Goal: Find specific page/section: Find specific page/section

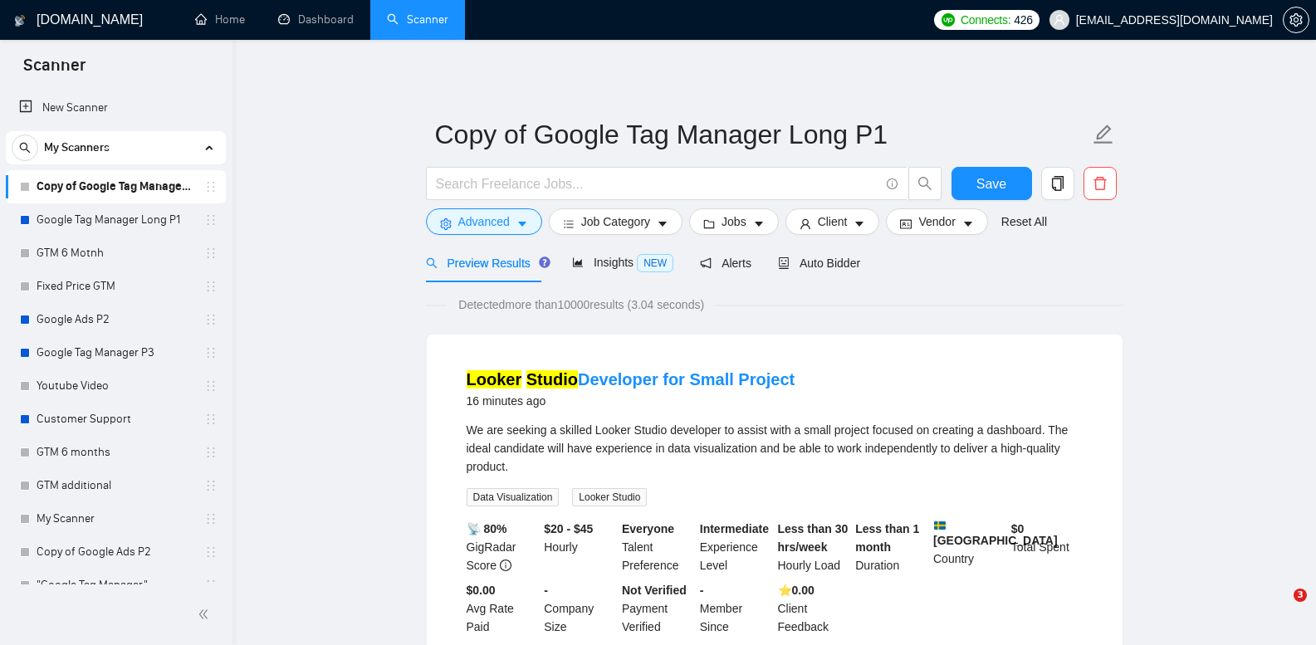
click at [131, 218] on link "Google Tag Manager Long P1" at bounding box center [116, 219] width 158 height 33
drag, startPoint x: 0, startPoint y: 0, endPoint x: 165, endPoint y: 211, distance: 268.0
click at [131, 218] on link "Google Tag Manager Long P1" at bounding box center [116, 219] width 158 height 33
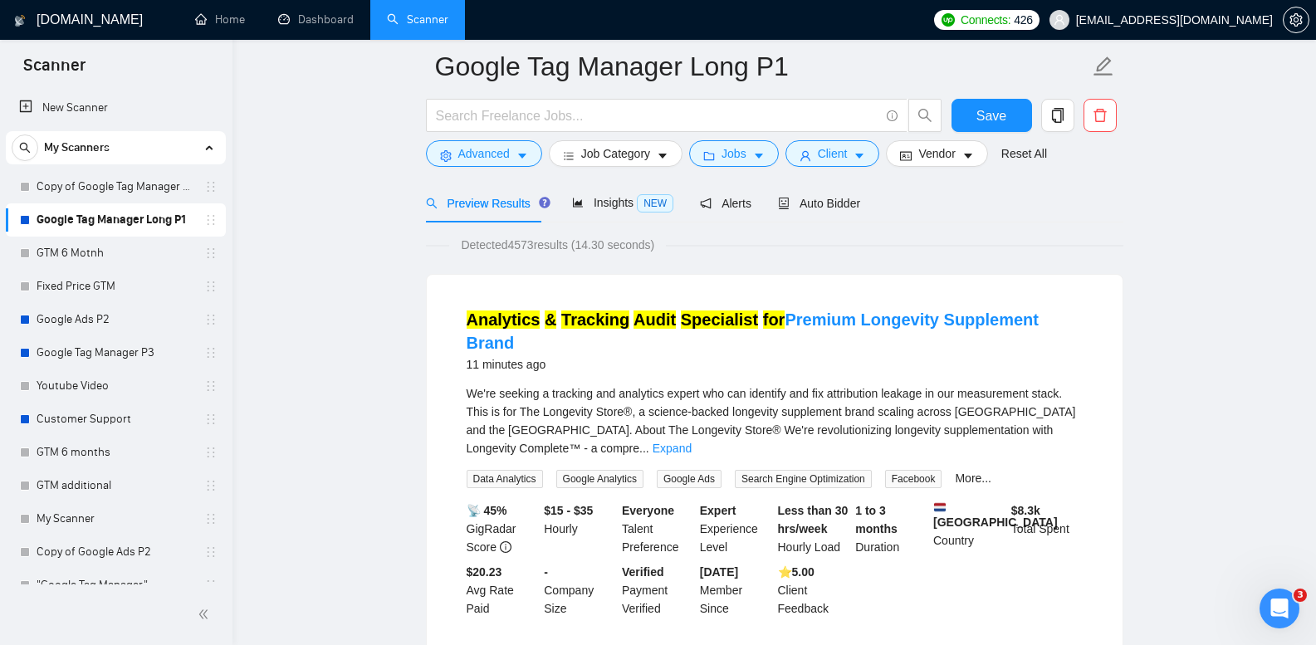
scroll to position [332, 0]
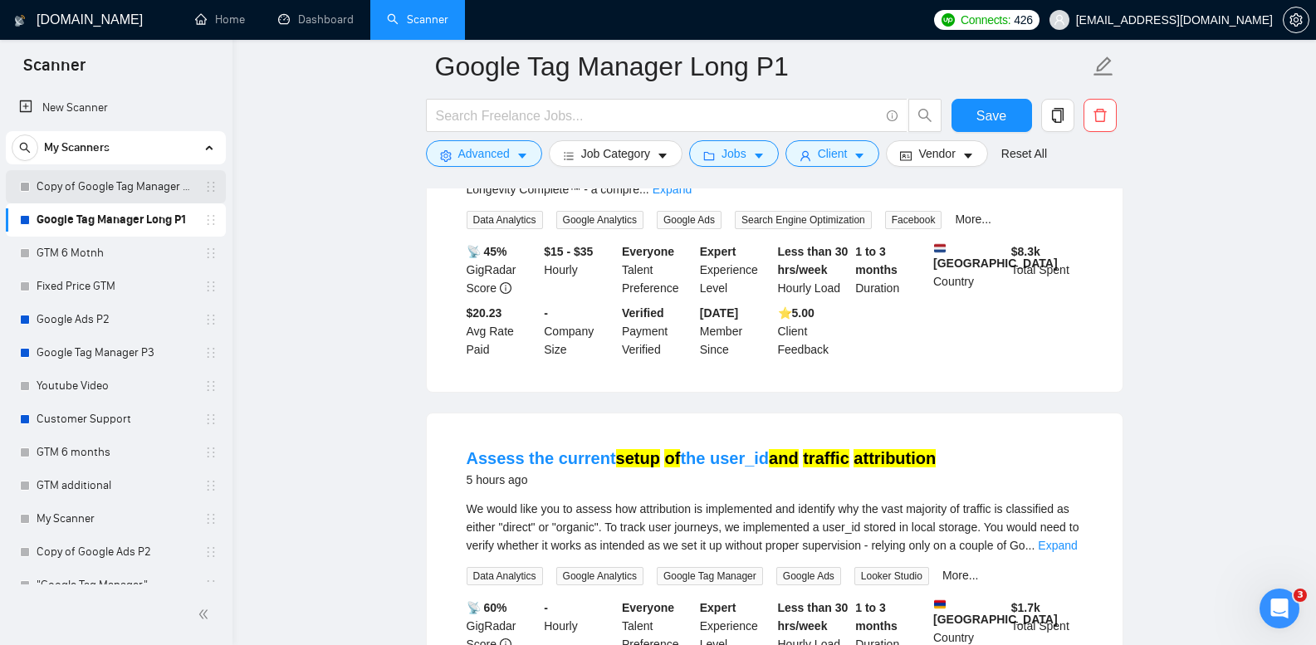
click at [131, 176] on link "Copy of Google Tag Manager Long P1" at bounding box center [116, 186] width 158 height 33
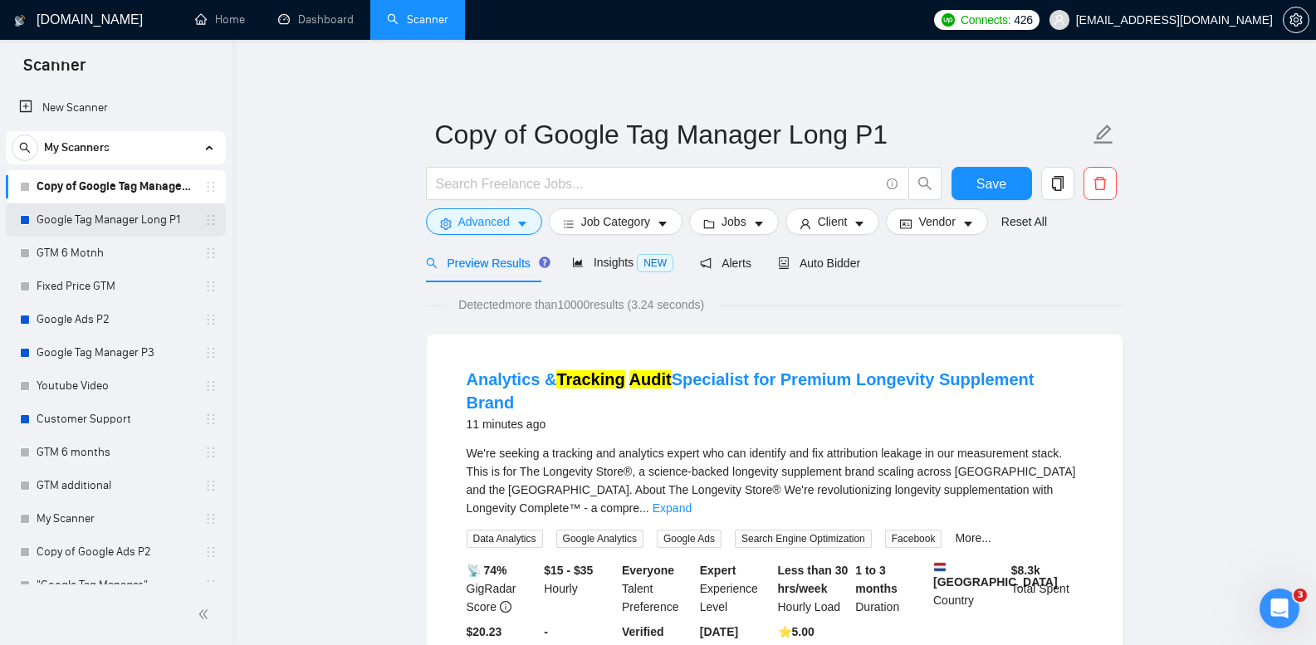
click at [155, 224] on link "Google Tag Manager Long P1" at bounding box center [116, 219] width 158 height 33
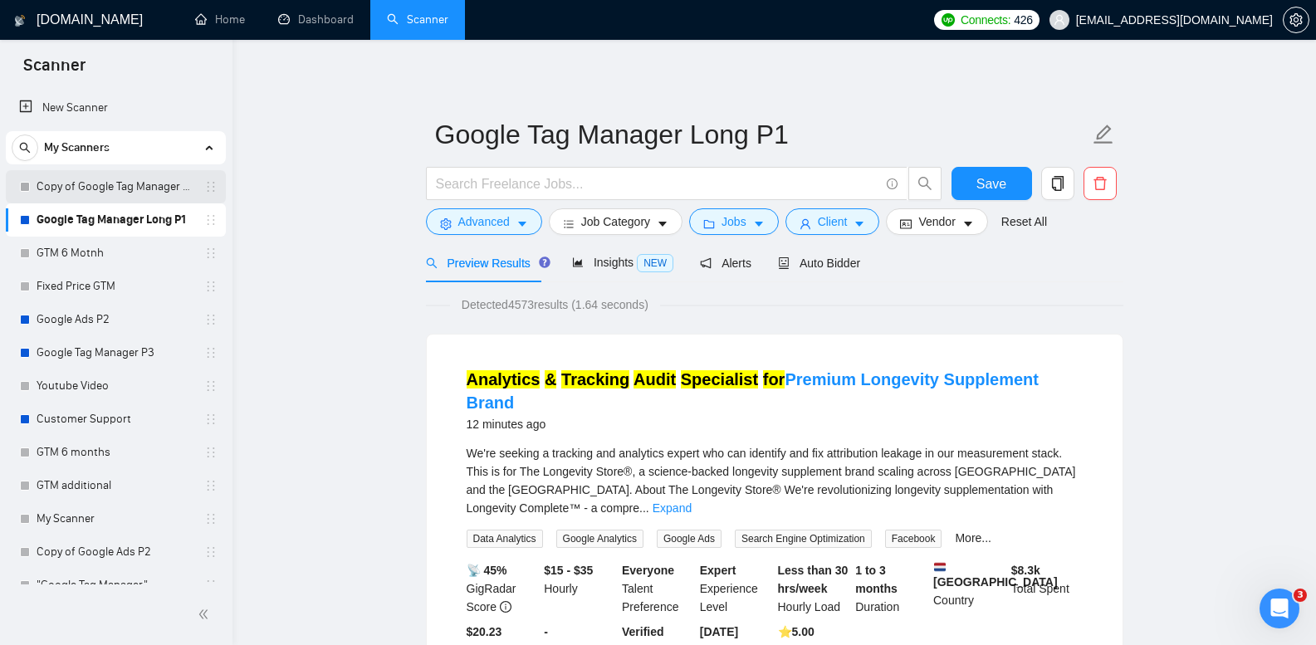
click at [120, 182] on link "Copy of Google Tag Manager Long P1" at bounding box center [116, 186] width 158 height 33
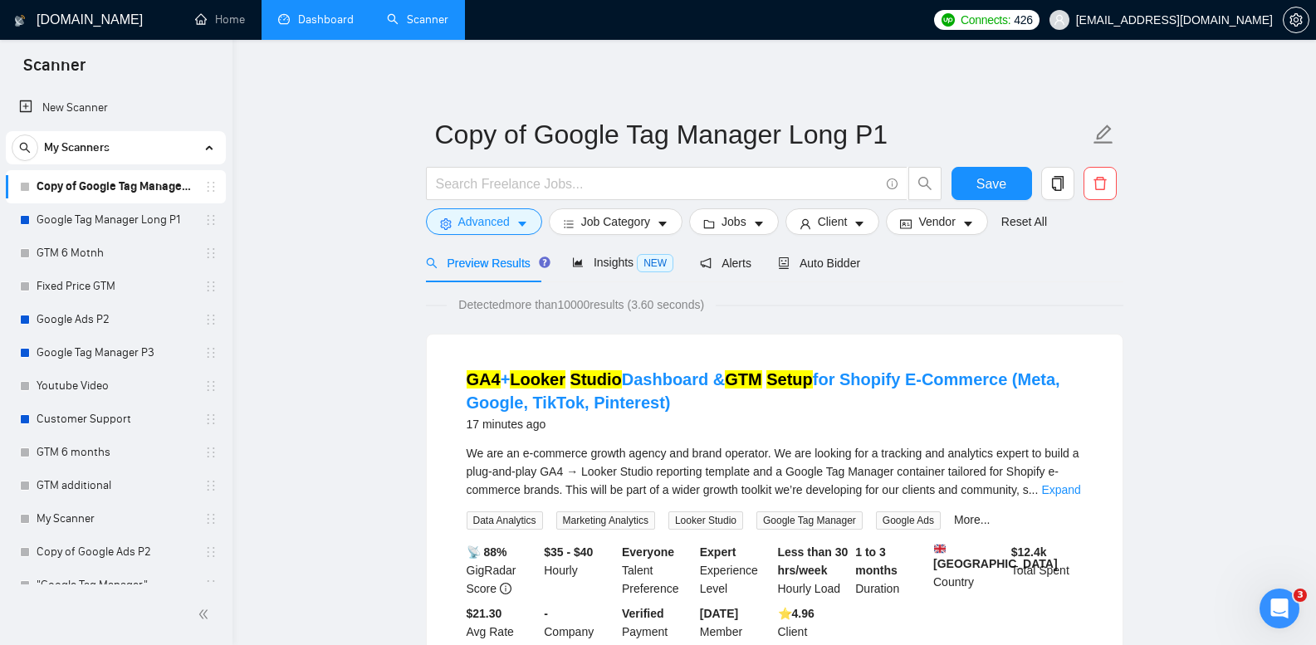
drag, startPoint x: 123, startPoint y: 203, endPoint x: 335, endPoint y: 2, distance: 292.6
click at [123, 204] on link "Google Tag Manager Long P1" at bounding box center [116, 219] width 158 height 33
click at [130, 215] on link "Google Tag Manager Long P1" at bounding box center [116, 219] width 158 height 33
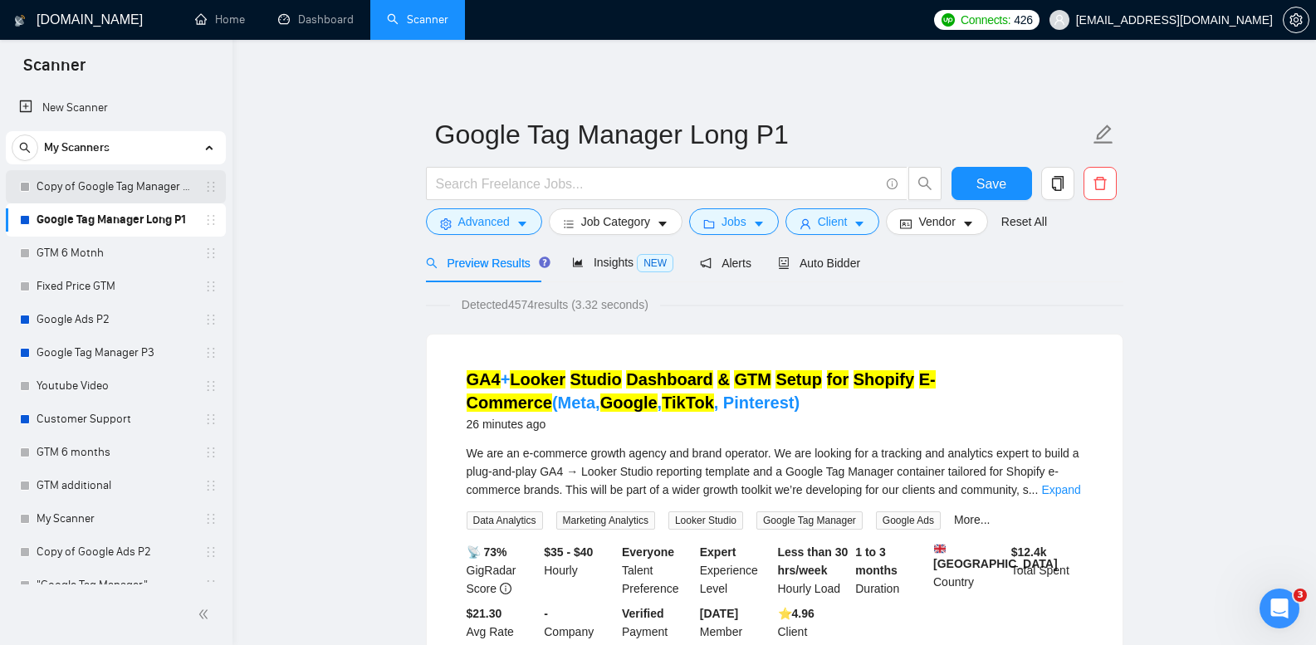
click at [166, 194] on link "Copy of Google Tag Manager Long P1" at bounding box center [116, 186] width 158 height 33
